Goal: Navigation & Orientation: Understand site structure

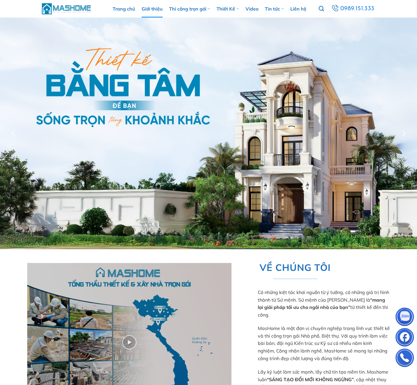
click at [157, 13] on link "Giới thiệu" at bounding box center [152, 9] width 21 height 18
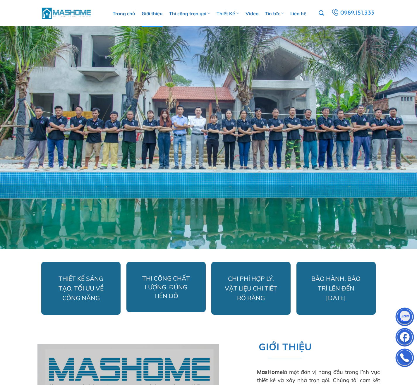
click at [81, 11] on img at bounding box center [67, 13] width 50 height 13
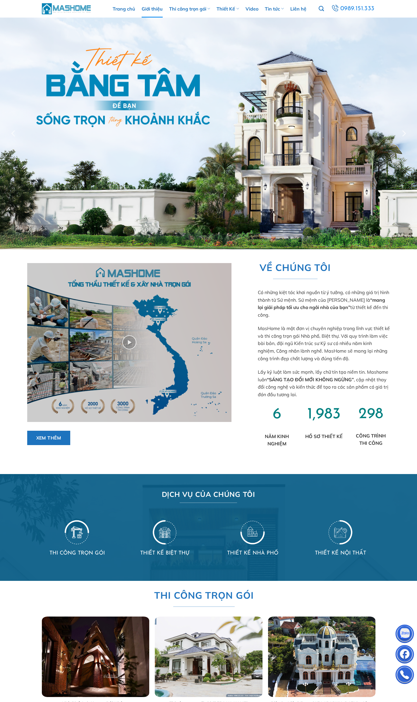
click at [152, 11] on link "Giới thiệu" at bounding box center [152, 9] width 21 height 18
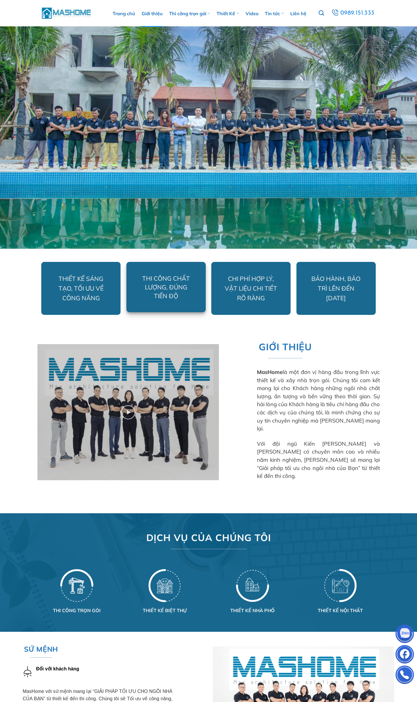
click at [186, 283] on span "THI CÔNG CHẤT LƯỢNG, ĐÚNG TIẾN ĐỘ" at bounding box center [166, 286] width 48 height 25
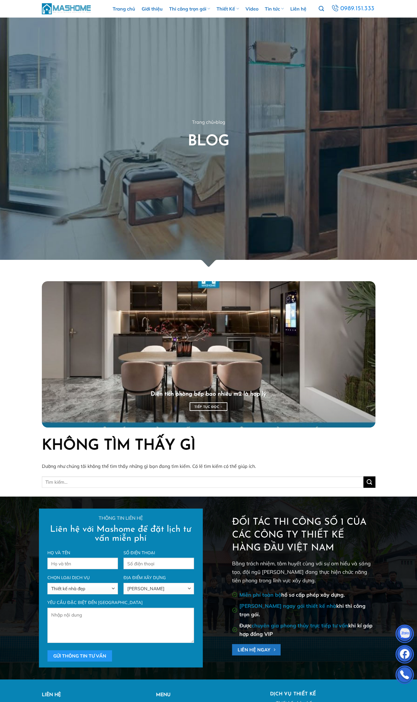
click at [59, 7] on img at bounding box center [67, 8] width 50 height 13
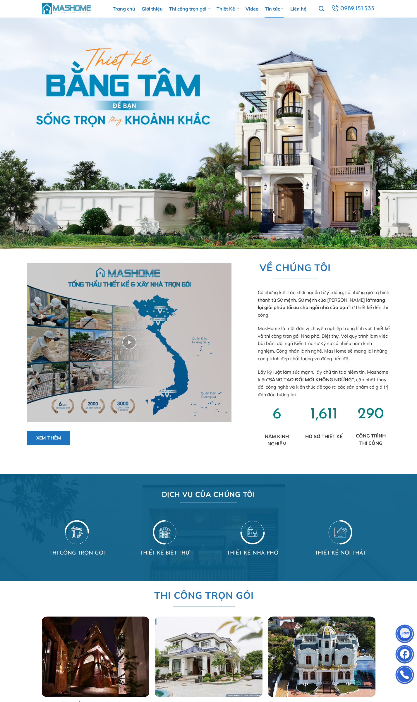
click at [279, 10] on link "Tin tức" at bounding box center [274, 9] width 19 height 18
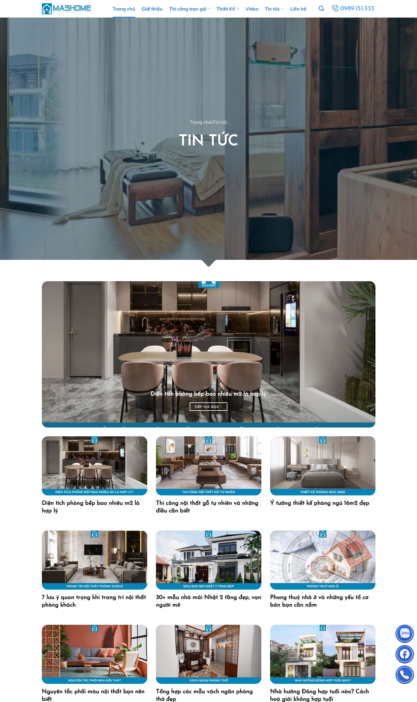
click at [128, 8] on link "Trang chủ" at bounding box center [124, 9] width 23 height 18
